Goal: Check status: Check status

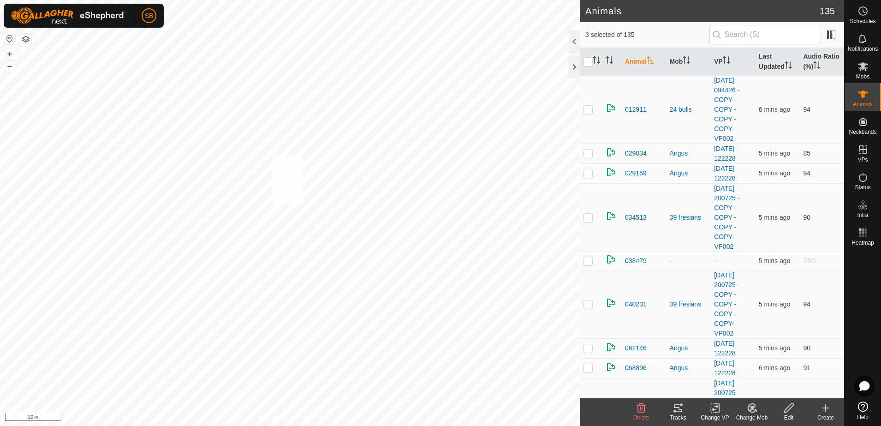
checkbox input "true"
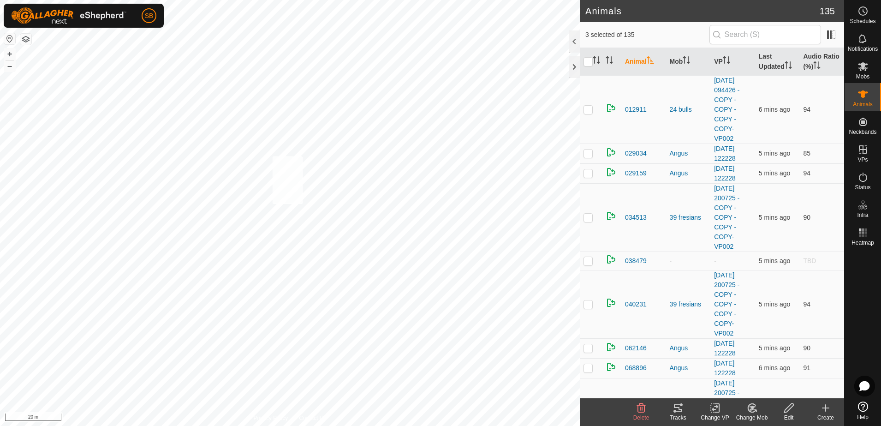
checkbox input "true"
click at [679, 416] on div "Tracks" at bounding box center [678, 418] width 37 height 8
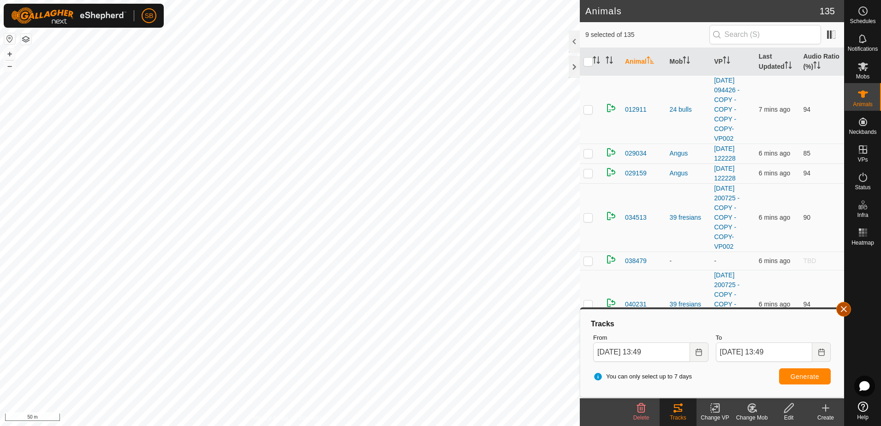
click at [844, 312] on button "button" at bounding box center [844, 309] width 15 height 15
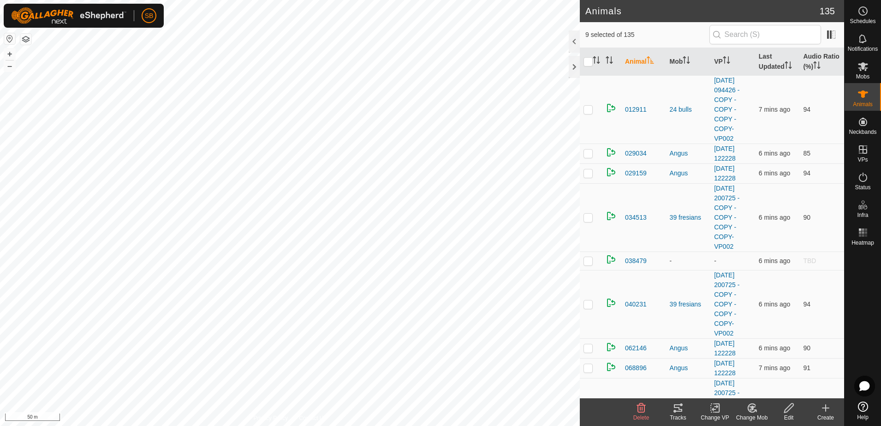
click at [685, 417] on div "Tracks" at bounding box center [678, 418] width 37 height 8
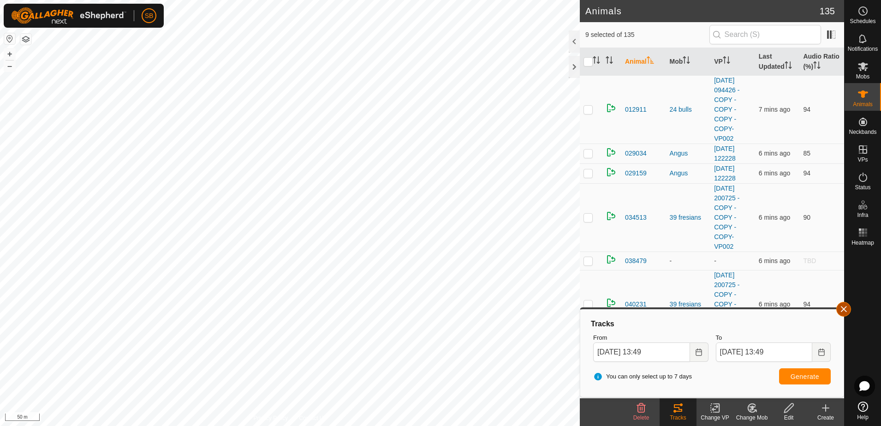
click at [847, 308] on button "button" at bounding box center [844, 309] width 15 height 15
